Goal: Check status

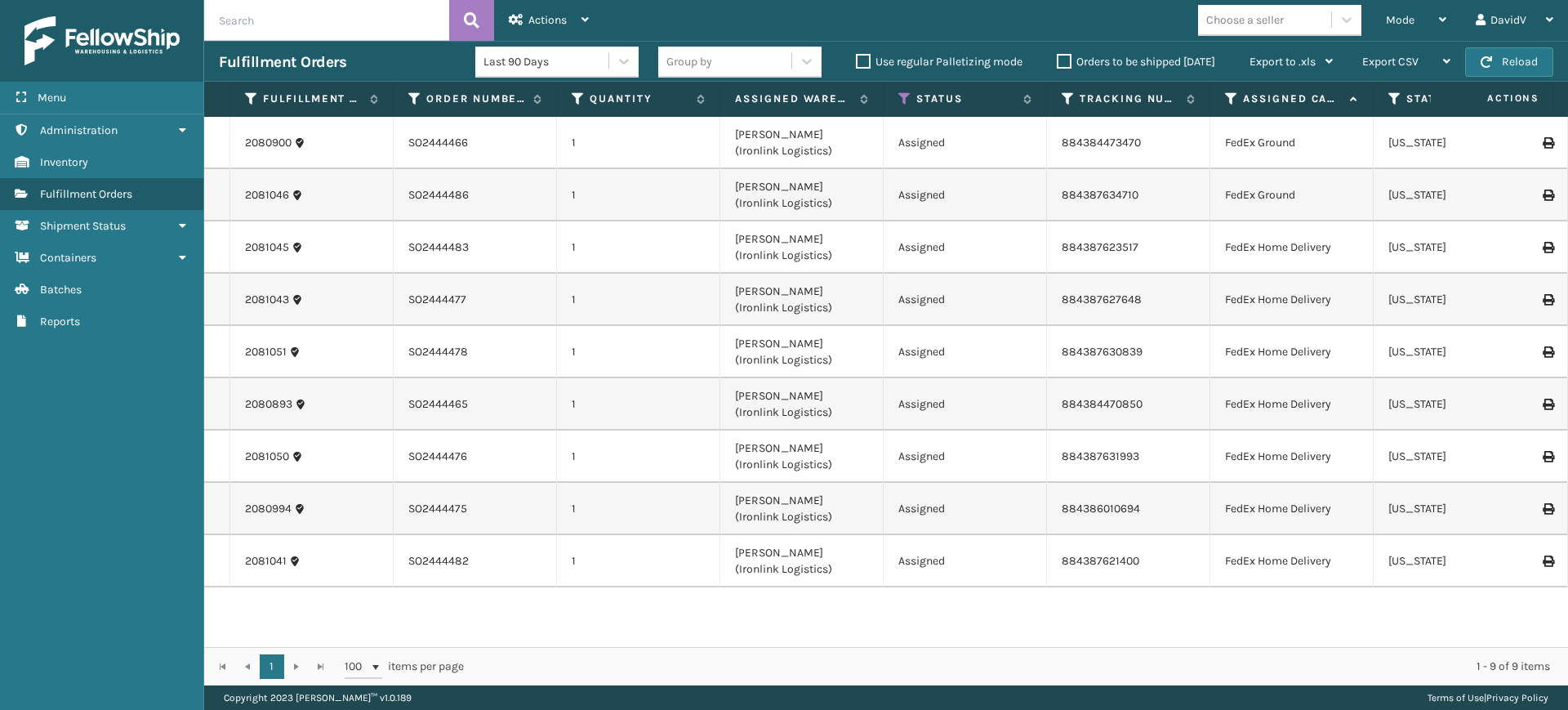
click at [1064, 60] on label "Orders to be shipped [DATE]" at bounding box center [1136, 61] width 158 height 14
click at [1058, 60] on input "Orders to be shipped [DATE]" at bounding box center [1057, 57] width 1 height 10
click at [1064, 60] on label "Orders to be shipped [DATE]" at bounding box center [1136, 61] width 158 height 14
click at [1058, 60] on input "Orders to be shipped [DATE]" at bounding box center [1057, 57] width 1 height 10
click at [1066, 62] on label "Orders to be shipped [DATE]" at bounding box center [1136, 61] width 158 height 14
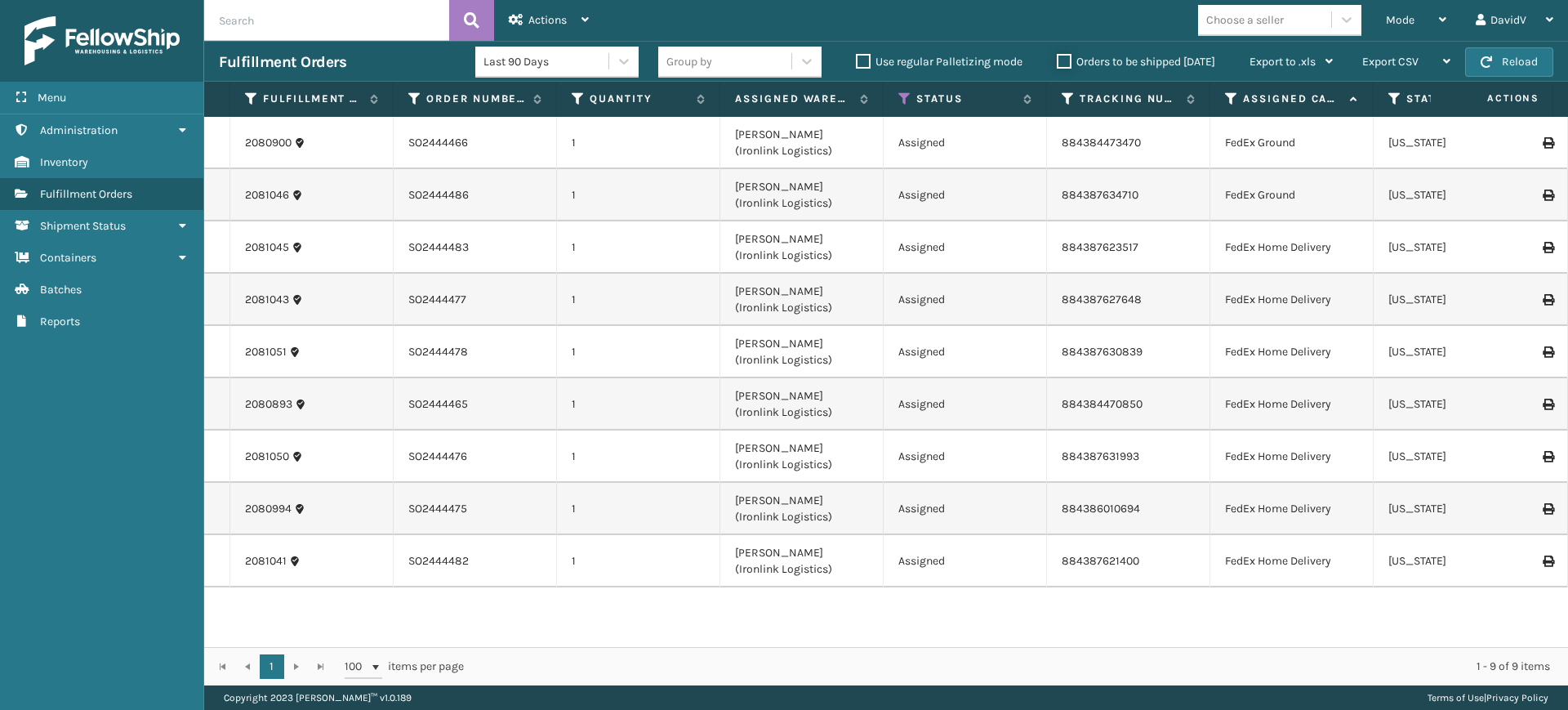
click at [1058, 62] on input "Orders to be shipped [DATE]" at bounding box center [1057, 57] width 1 height 10
click at [1066, 62] on label "Orders to be shipped [DATE]" at bounding box center [1136, 61] width 158 height 14
click at [1058, 62] on input "Orders to be shipped [DATE]" at bounding box center [1057, 57] width 1 height 10
click at [1062, 64] on label "Orders to be shipped [DATE]" at bounding box center [1136, 61] width 158 height 14
click at [1058, 63] on input "Orders to be shipped [DATE]" at bounding box center [1057, 57] width 1 height 10
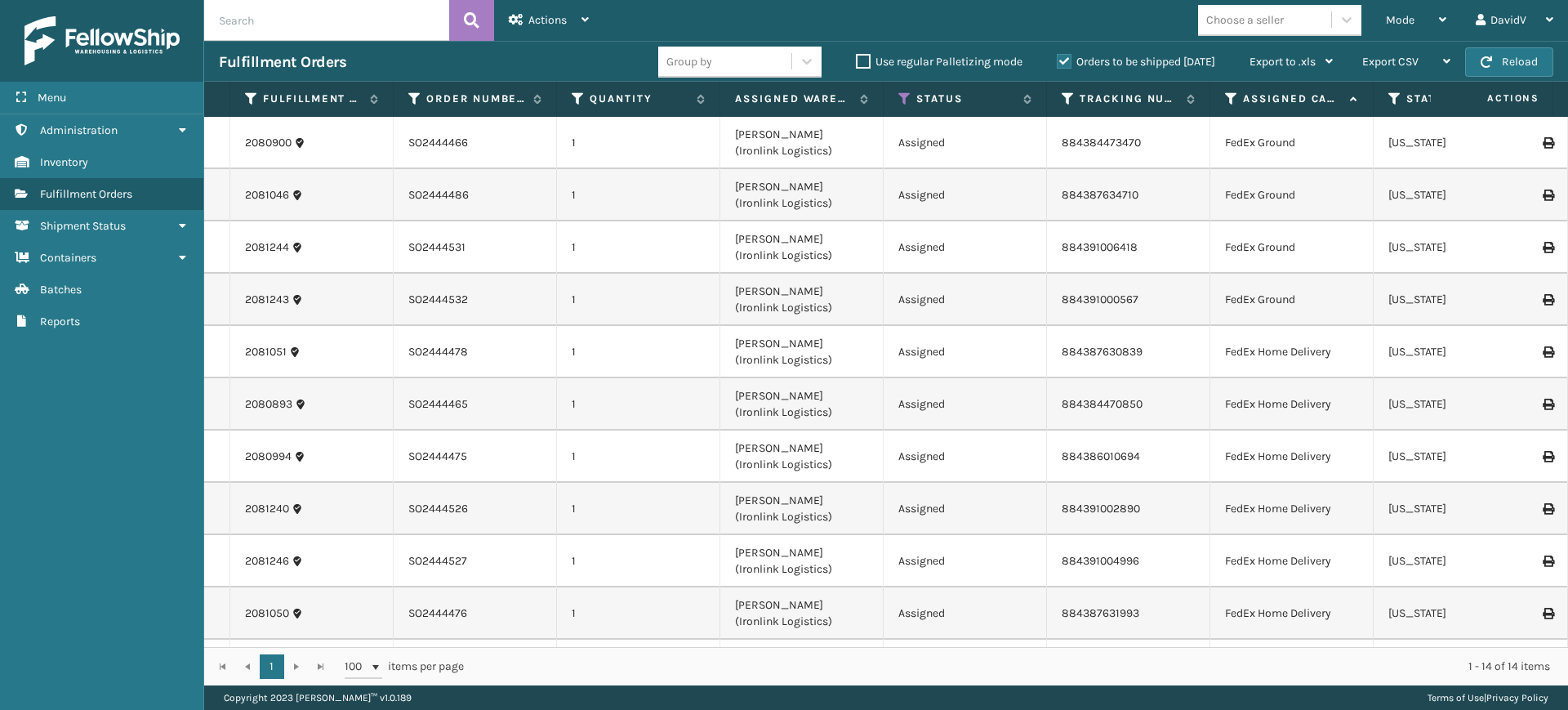
click at [1064, 64] on label "Orders to be shipped [DATE]" at bounding box center [1136, 61] width 158 height 14
click at [1058, 63] on input "Orders to be shipped [DATE]" at bounding box center [1057, 57] width 1 height 10
